Goal: Transaction & Acquisition: Obtain resource

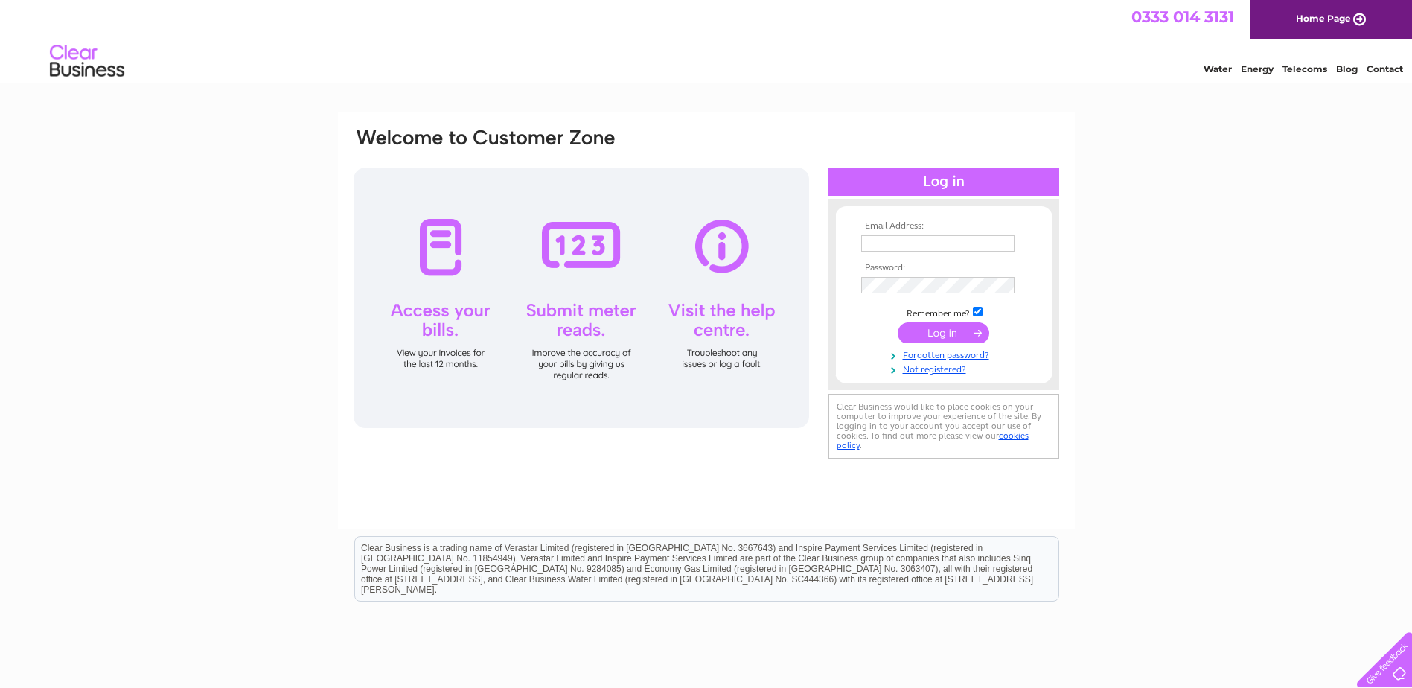
type input "[EMAIL_ADDRESS][DOMAIN_NAME]"
click at [933, 338] on input "submit" at bounding box center [944, 332] width 92 height 21
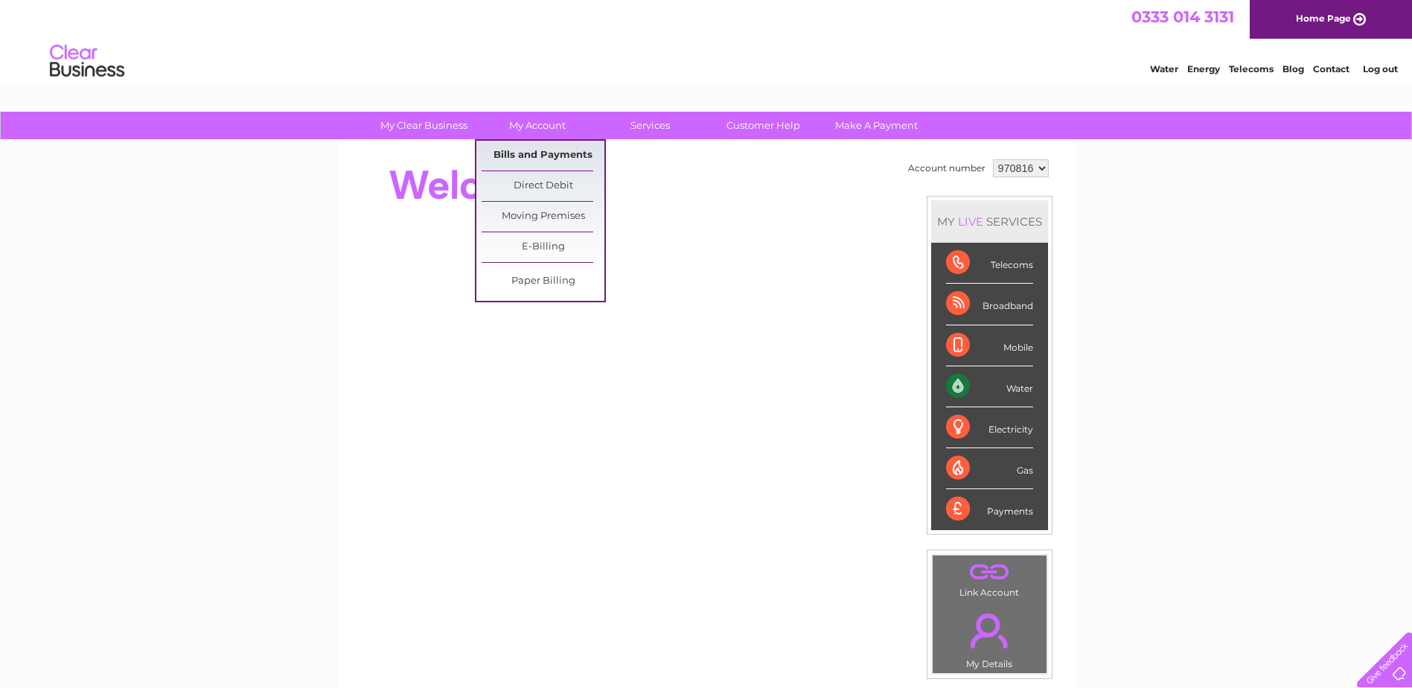
click at [537, 152] on link "Bills and Payments" at bounding box center [543, 156] width 123 height 30
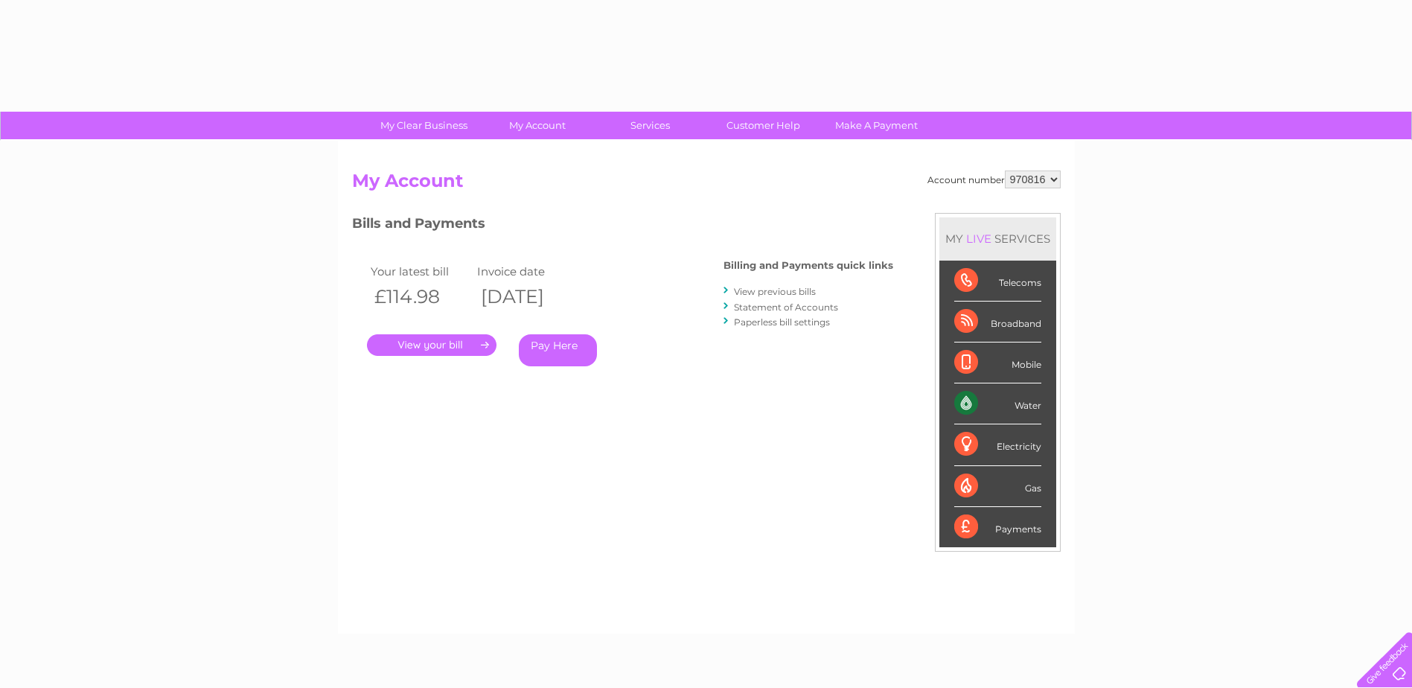
click at [435, 343] on link "." at bounding box center [431, 345] width 129 height 22
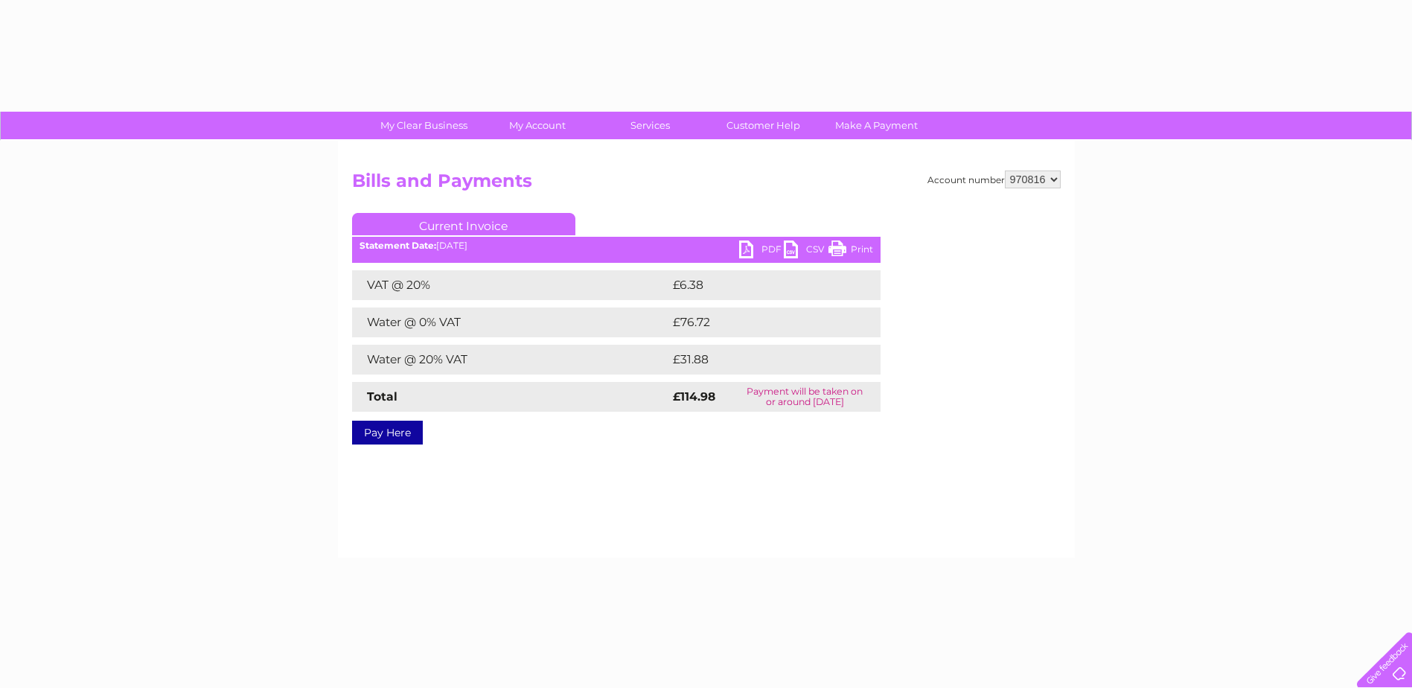
click at [766, 252] on link "PDF" at bounding box center [761, 251] width 45 height 22
